Goal: Check status: Check status

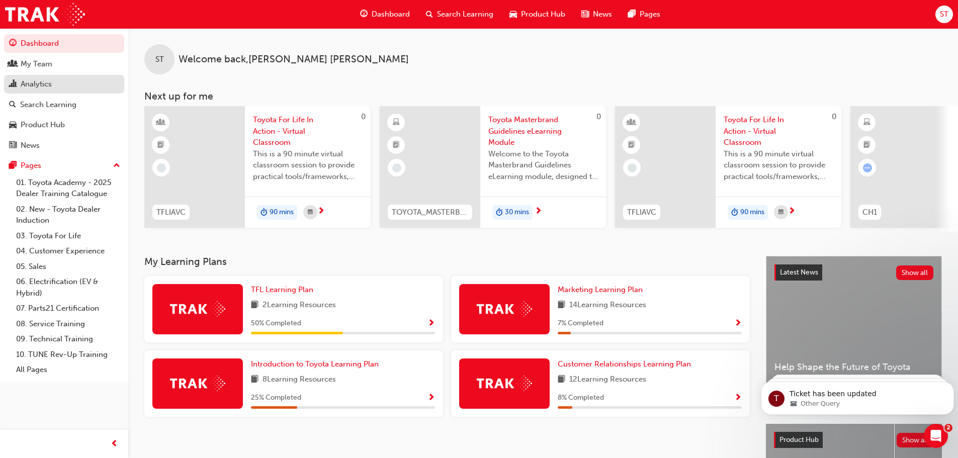
click at [42, 81] on div "Analytics" at bounding box center [36, 84] width 31 height 12
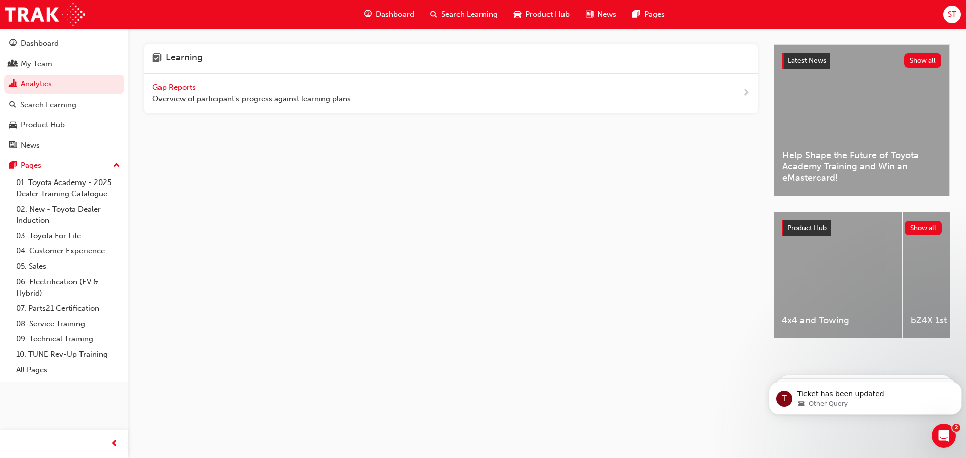
click at [168, 85] on span "Gap Reports" at bounding box center [174, 87] width 45 height 9
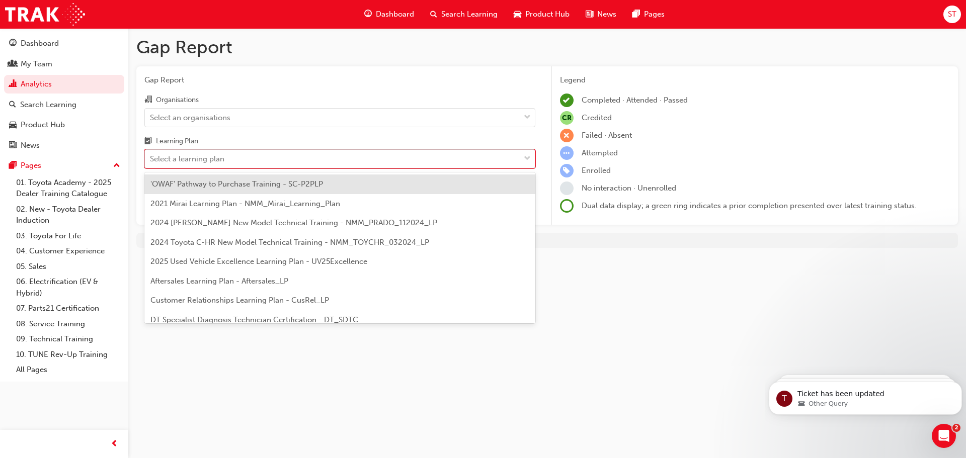
click at [209, 161] on div "Select a learning plan" at bounding box center [187, 159] width 74 height 12
click at [151, 161] on input "Learning Plan option 'OWAF' Pathway to Purchase Training - SC-P2PLP focused, 1 …" at bounding box center [150, 158] width 1 height 9
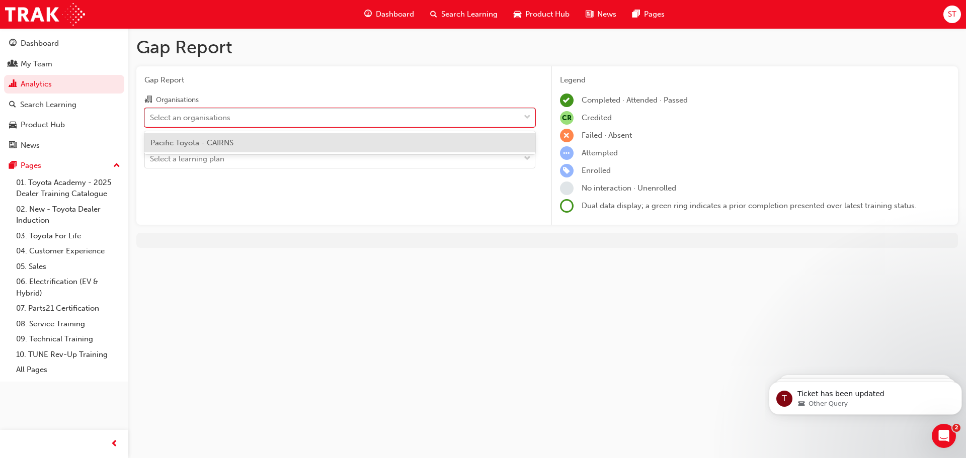
click at [219, 121] on div "Select an organisations" at bounding box center [190, 118] width 80 height 12
click at [151, 121] on input "Organisations option Pacific Toyota - CAIRNS focused, 1 of 1. 1 result availabl…" at bounding box center [150, 117] width 1 height 9
click at [210, 139] on span "Pacific Toyota - CAIRNS" at bounding box center [191, 142] width 83 height 9
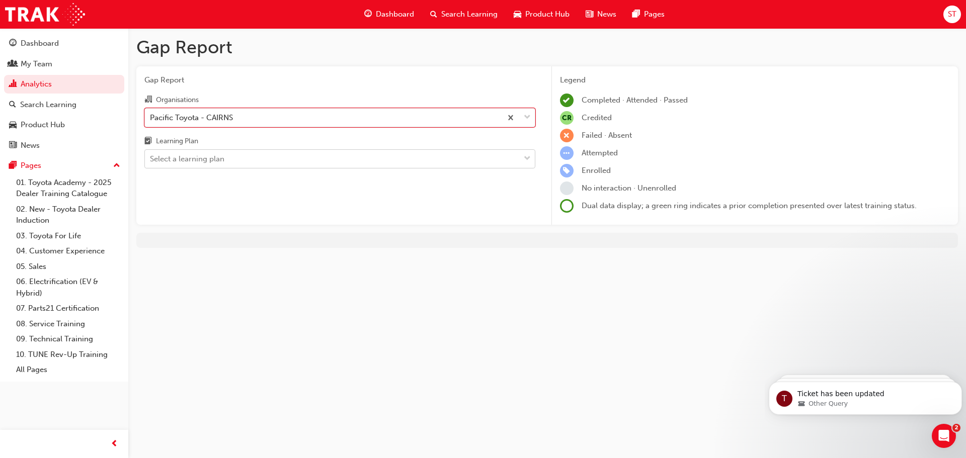
click at [213, 155] on div "Select a learning plan" at bounding box center [187, 159] width 74 height 12
click at [151, 155] on input "Learning Plan Select a learning plan" at bounding box center [150, 158] width 1 height 9
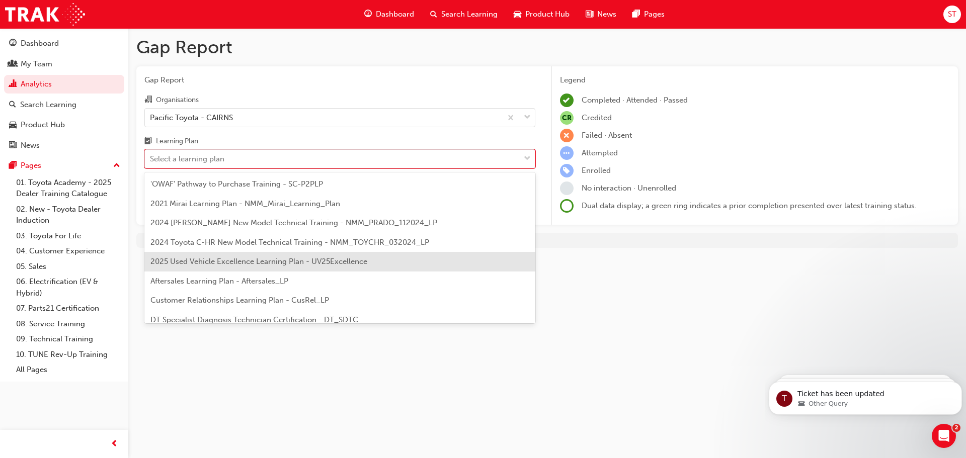
click at [221, 267] on div "2025 Used Vehicle Excellence Learning Plan - UV25Excellence" at bounding box center [339, 262] width 391 height 20
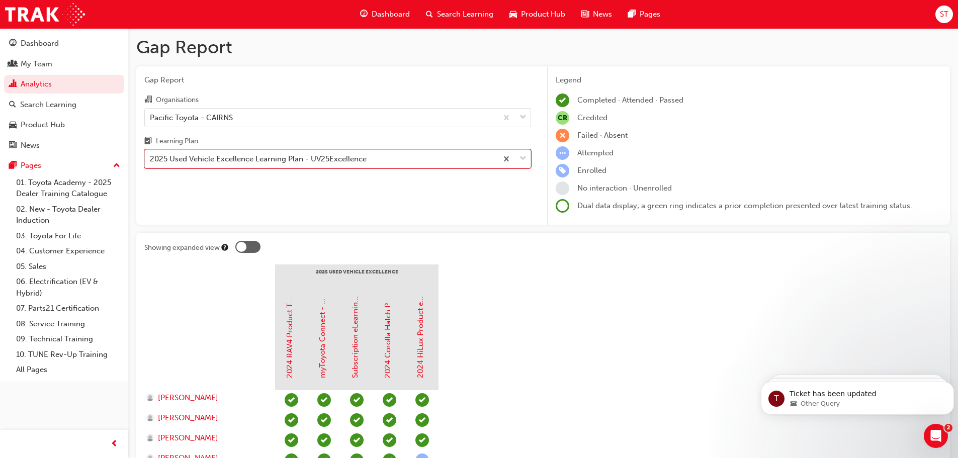
click at [243, 161] on div "2025 Used Vehicle Excellence Learning Plan - UV25Excellence" at bounding box center [258, 159] width 217 height 12
click at [151, 161] on input "Learning Plan option 2025 Used Vehicle Excellence Learning Plan - UV25Excellenc…" at bounding box center [150, 158] width 1 height 9
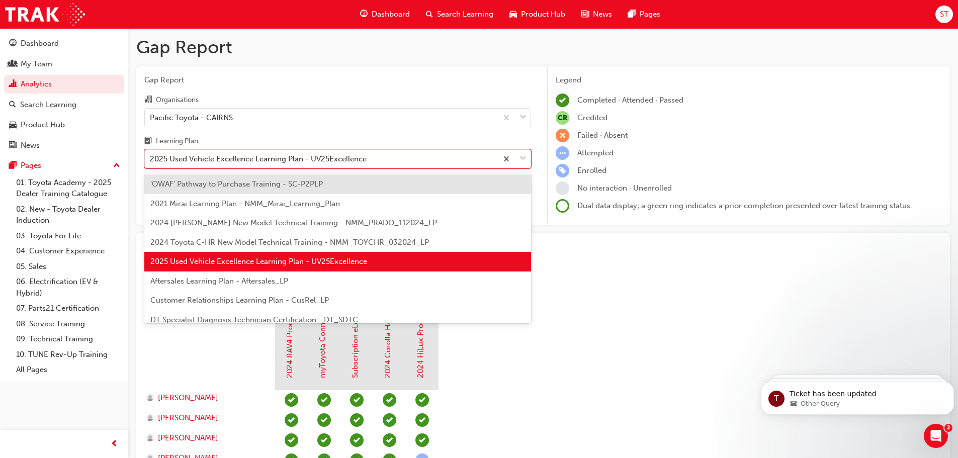
click at [257, 188] on span "'OWAF' Pathway to Purchase Training - SC-P2PLP" at bounding box center [236, 184] width 173 height 9
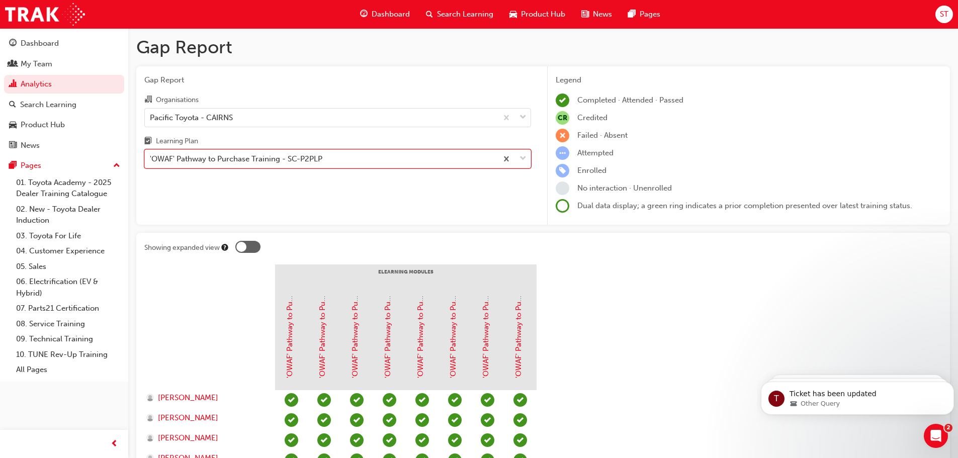
click at [222, 157] on div "'OWAF' Pathway to Purchase Training - SC-P2PLP" at bounding box center [236, 159] width 173 height 12
click at [151, 157] on input "Learning Plan option 'OWAF' Pathway to Purchase Training - SC-P2PLP, selected. …" at bounding box center [150, 158] width 1 height 9
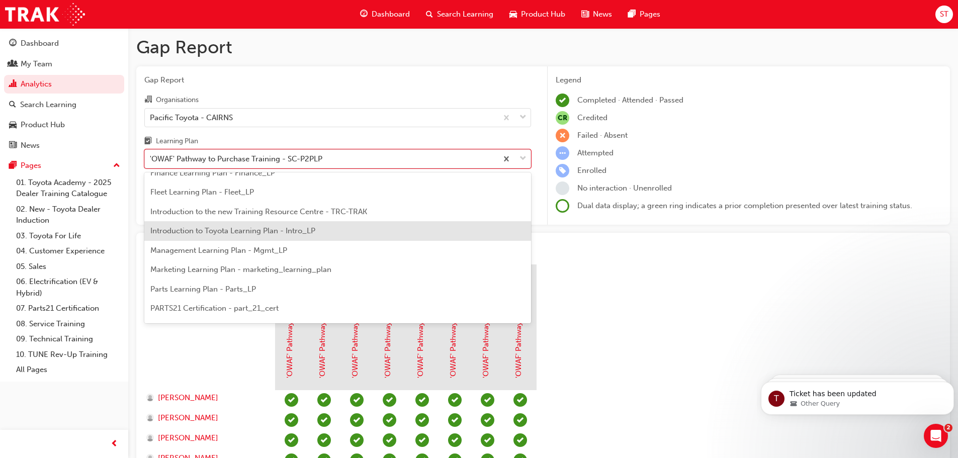
scroll to position [201, 0]
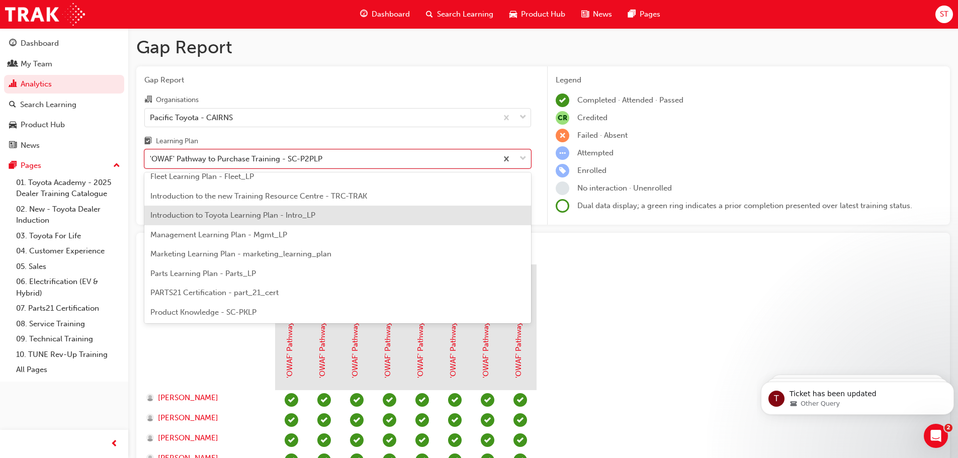
click at [265, 216] on span "Introduction to Toyota Learning Plan - Intro_LP" at bounding box center [232, 215] width 165 height 9
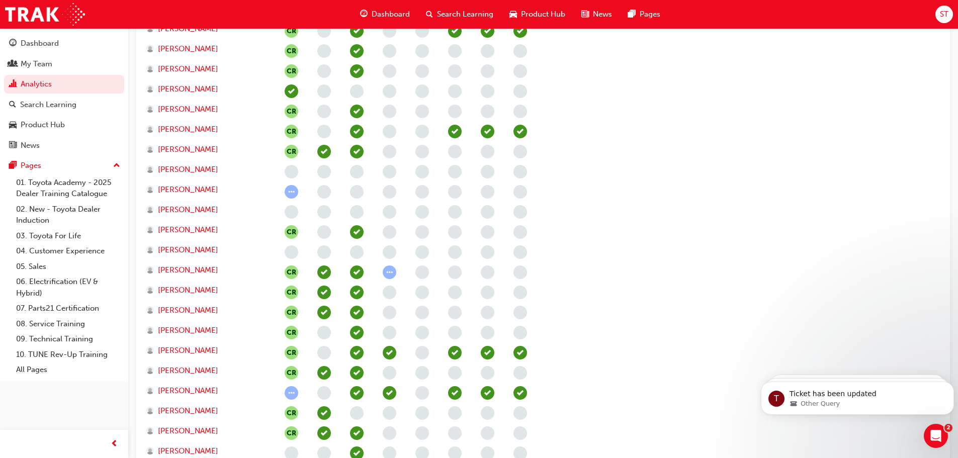
scroll to position [1777, 0]
